Goal: Find contact information: Find contact information

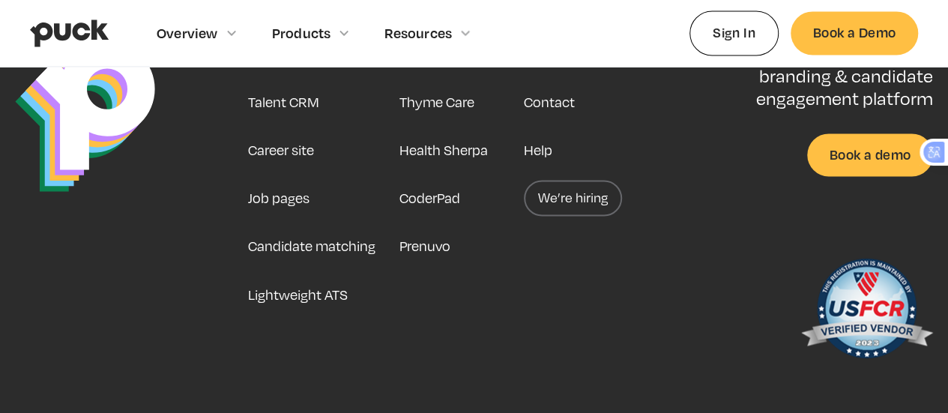
scroll to position [3950, 0]
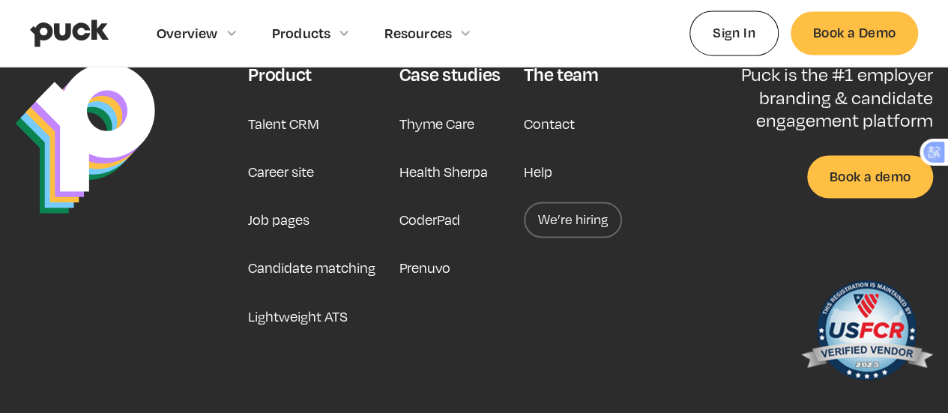
click at [549, 119] on link "Contact" at bounding box center [549, 124] width 51 height 36
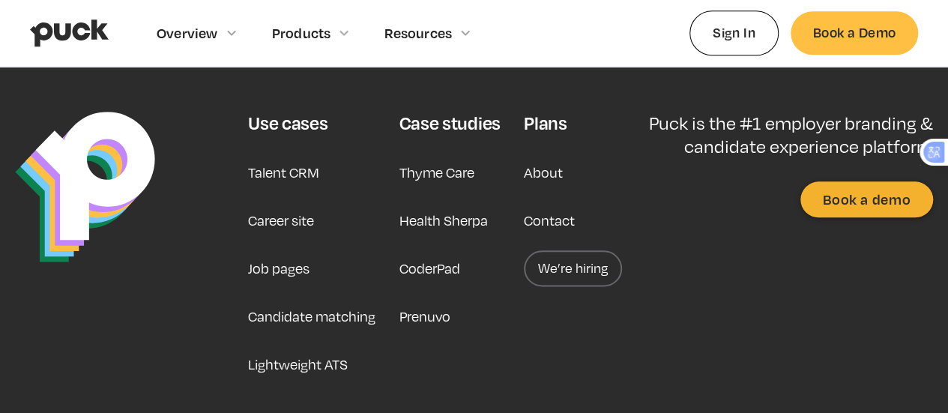
scroll to position [884, 0]
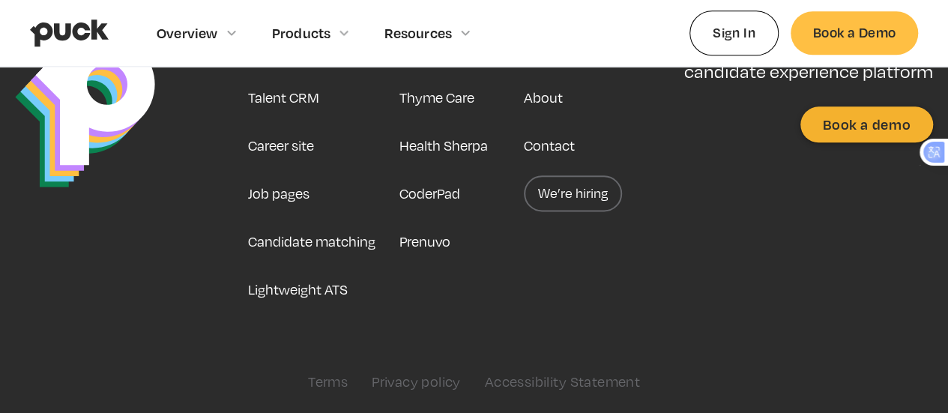
click at [420, 378] on link "Privacy policy" at bounding box center [416, 381] width 89 height 16
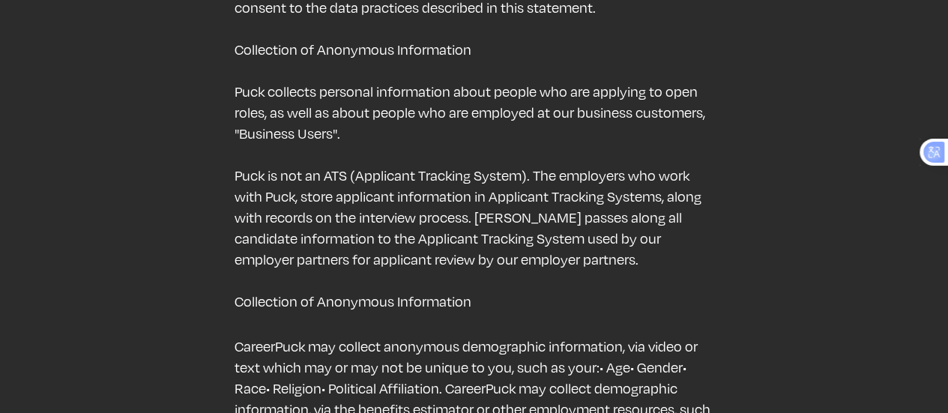
scroll to position [4825, 0]
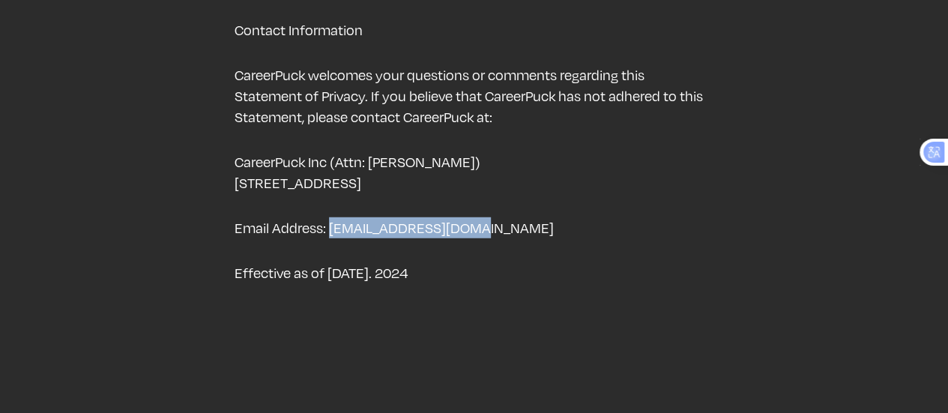
drag, startPoint x: 481, startPoint y: 203, endPoint x: 331, endPoint y: 209, distance: 150.0
click at [331, 217] on p "Email Address: admin@careerpuck.com" at bounding box center [475, 227] width 480 height 21
copy p "admin@careerpuck.com"
